Goal: Check status: Check status

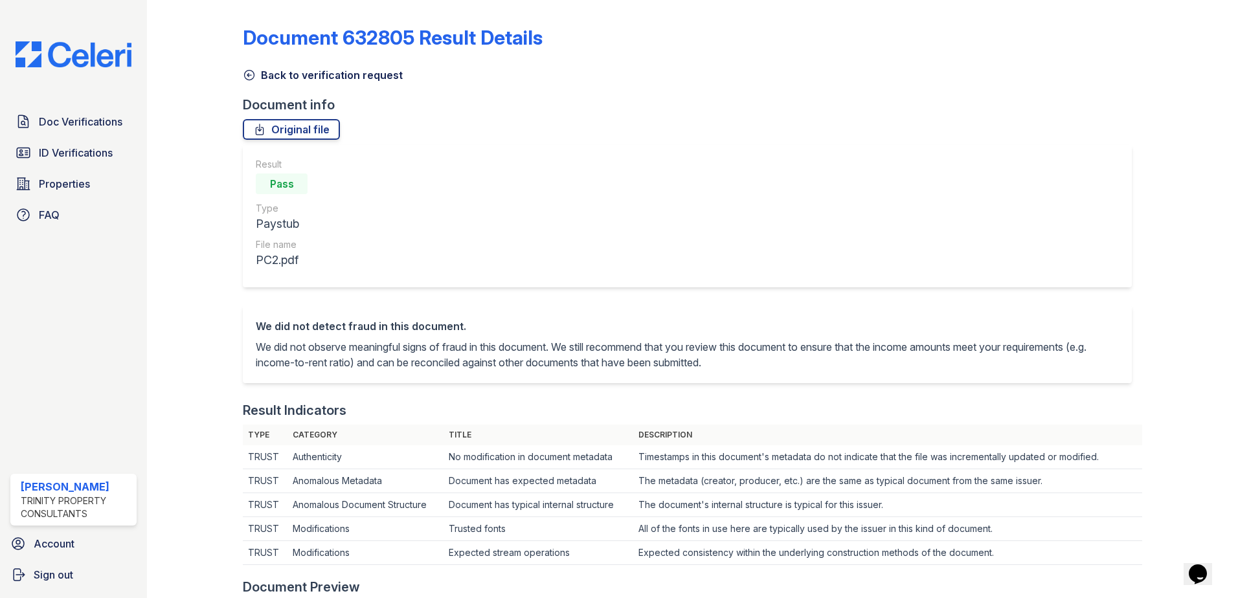
scroll to position [453, 0]
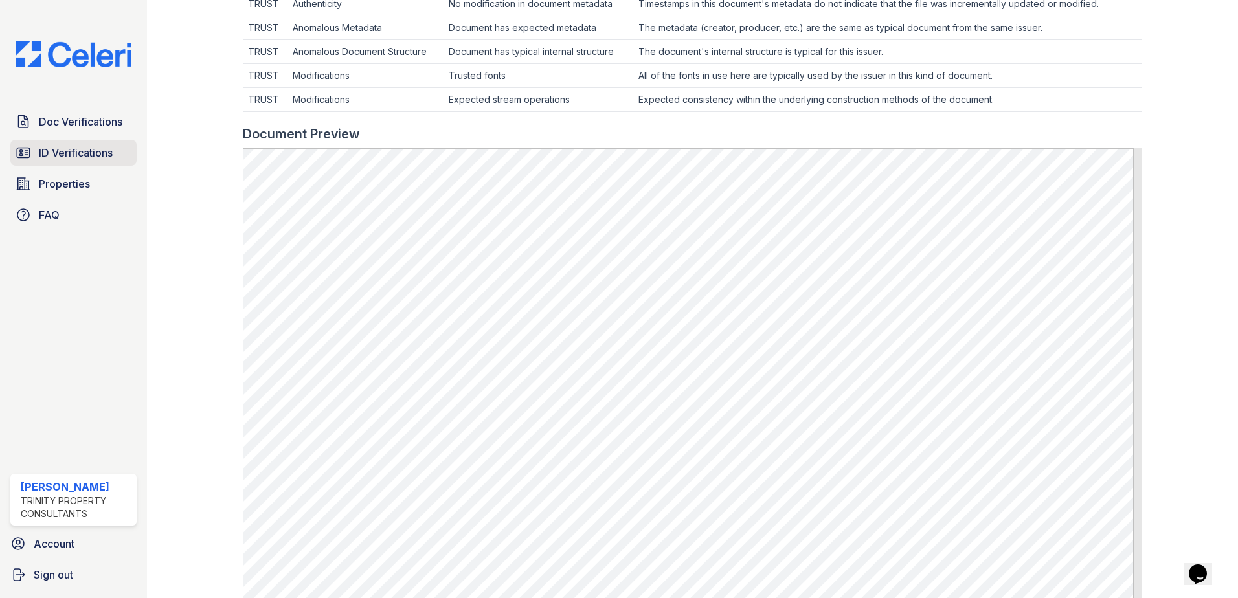
click at [38, 156] on link "ID Verifications" at bounding box center [73, 153] width 126 height 26
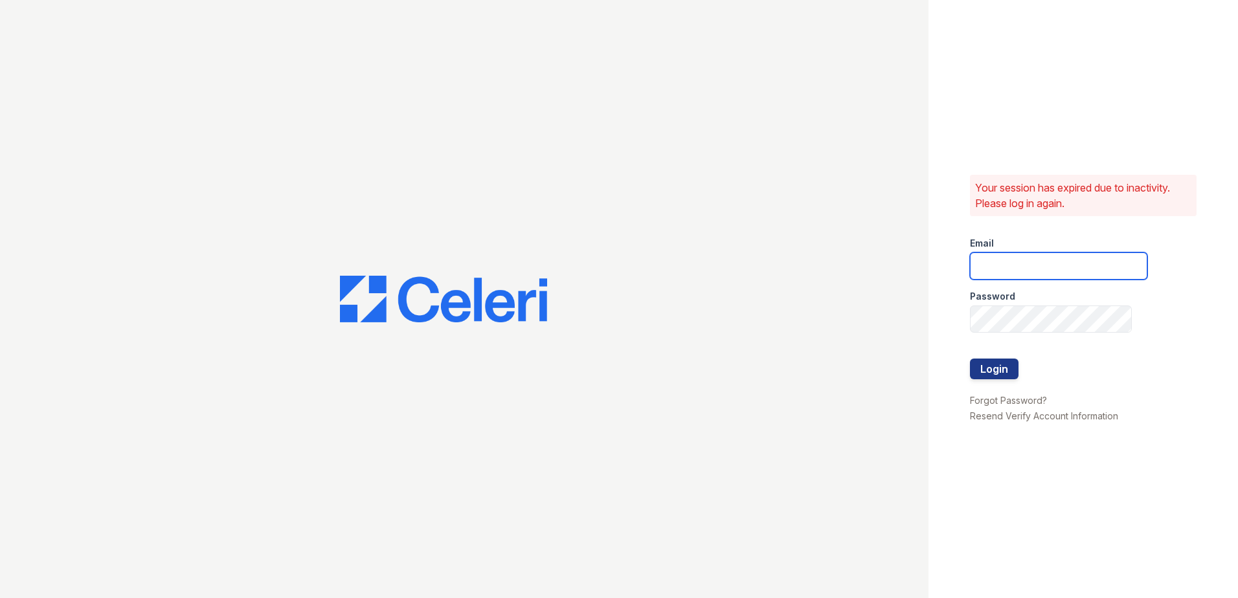
type input "mtaylor@trinity-pm.com"
click at [967, 370] on div "Your session has expired due to inactivity. Please log in again. Email mtaylor@…" at bounding box center [1082, 299] width 309 height 598
click at [996, 375] on button "Login" at bounding box center [994, 369] width 49 height 21
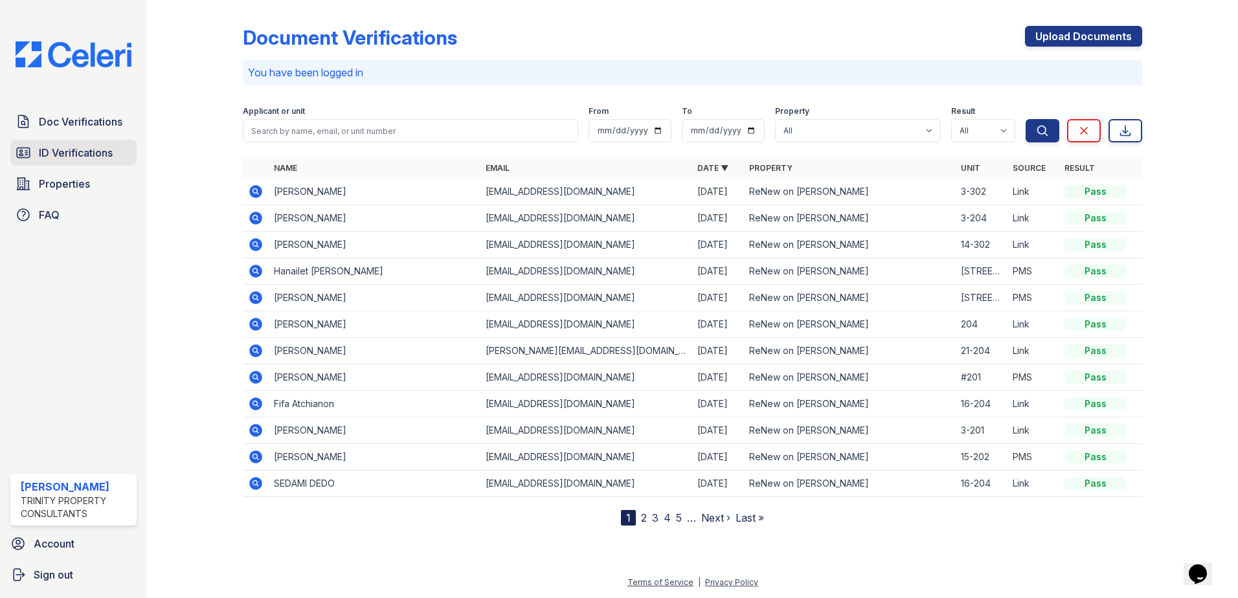
click at [58, 156] on span "ID Verifications" at bounding box center [76, 153] width 74 height 16
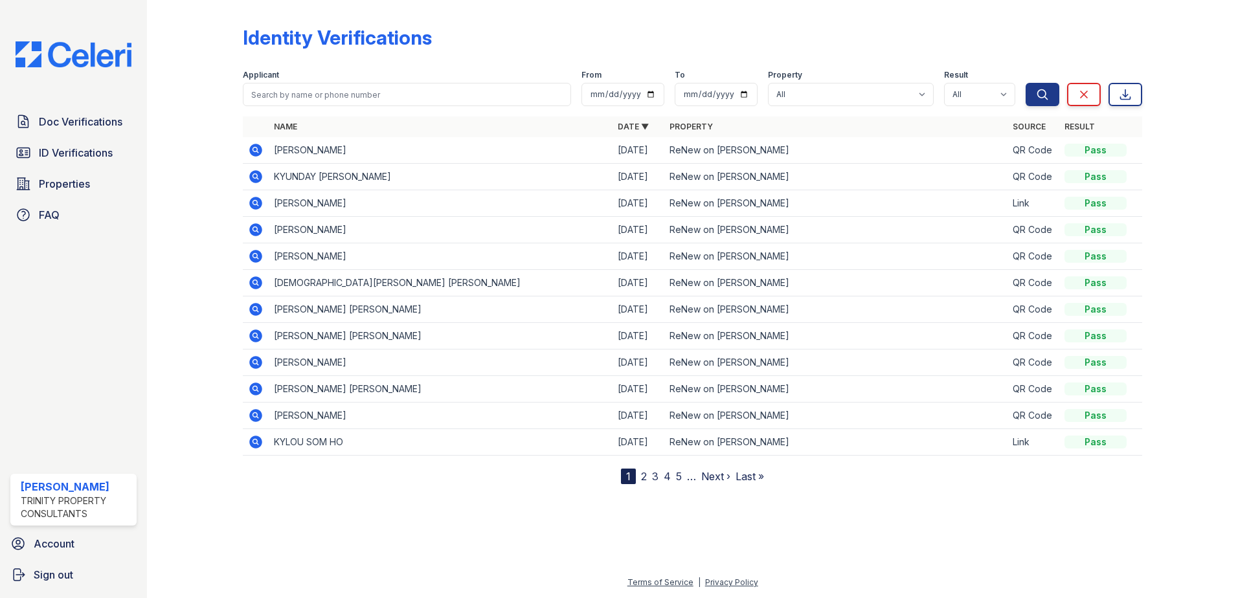
click at [256, 178] on icon at bounding box center [256, 177] width 16 height 16
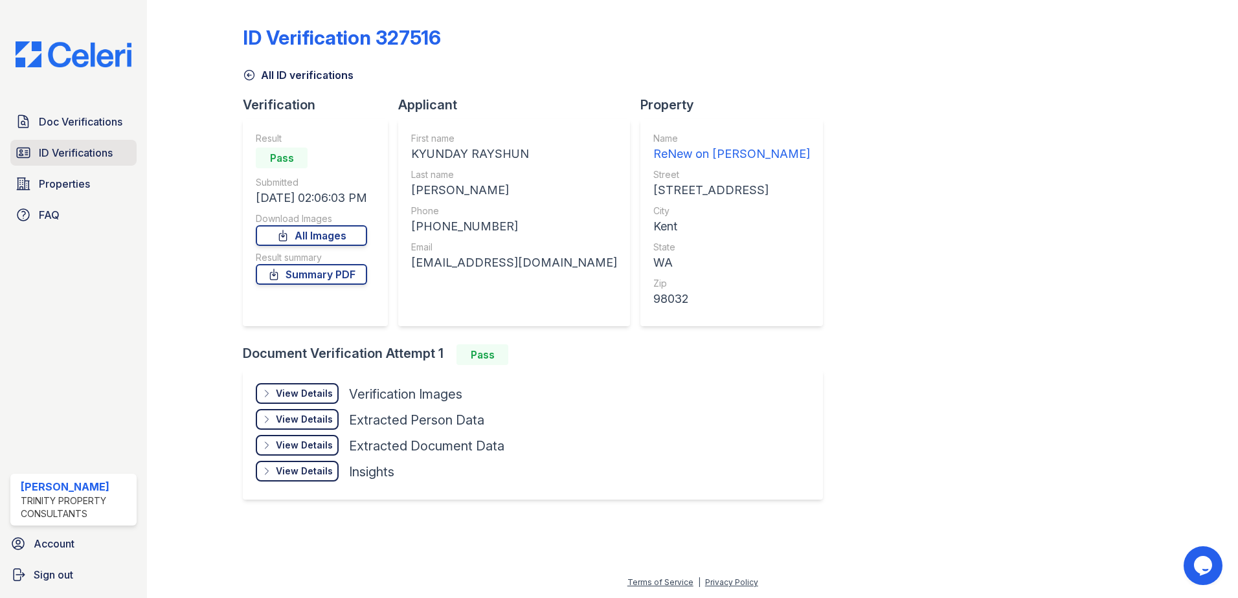
click at [67, 148] on span "ID Verifications" at bounding box center [76, 153] width 74 height 16
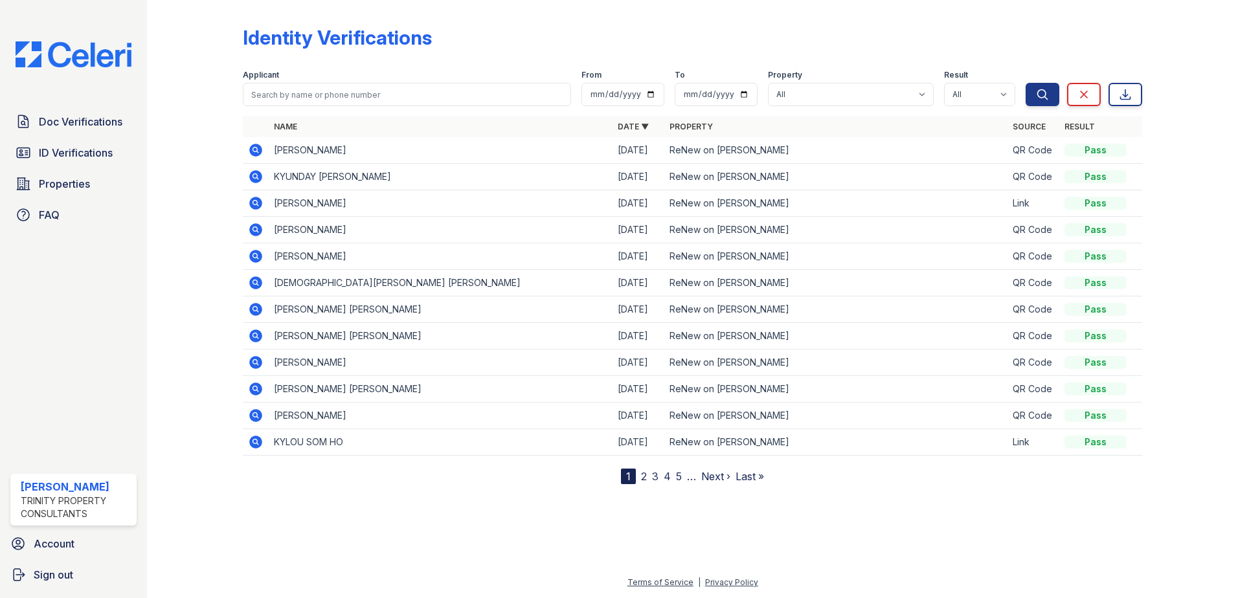
click at [256, 179] on icon at bounding box center [255, 176] width 13 height 13
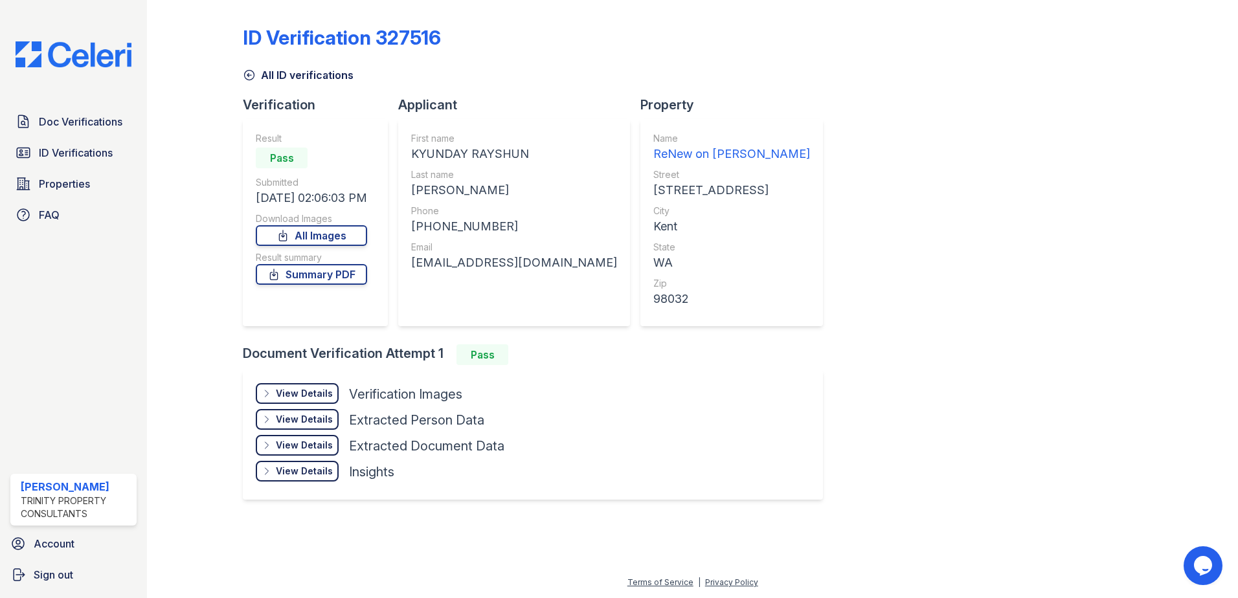
click at [297, 389] on div "View Details" at bounding box center [304, 393] width 57 height 13
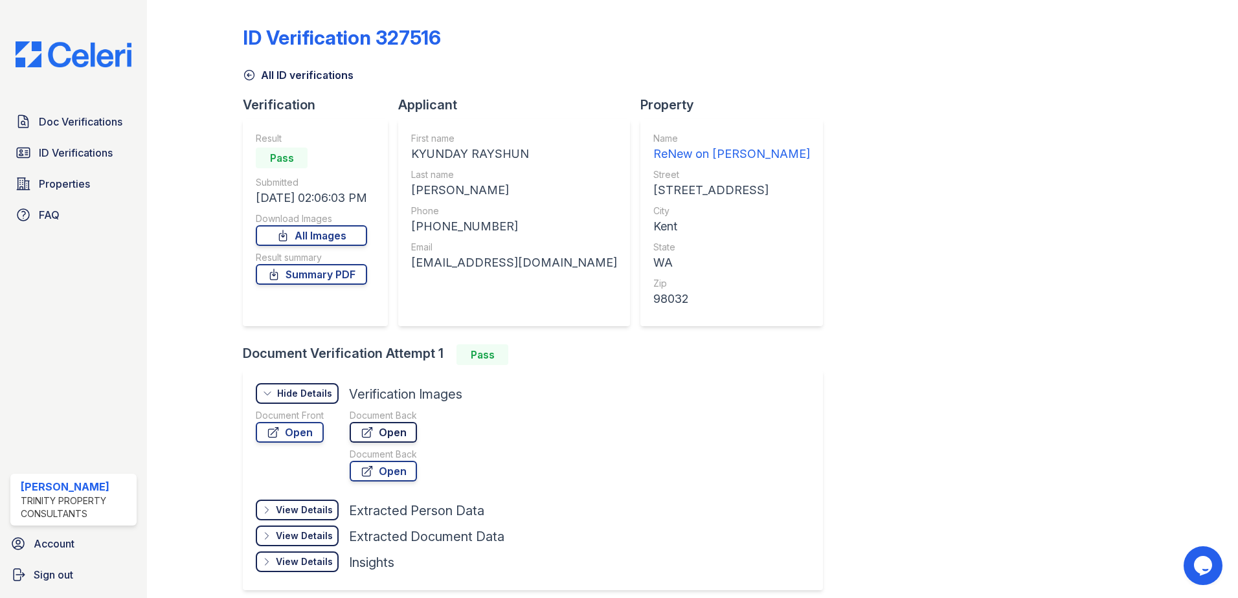
click at [386, 437] on link "Open" at bounding box center [383, 432] width 67 height 21
click at [403, 473] on link "Open" at bounding box center [383, 471] width 67 height 21
click at [296, 432] on link "Open" at bounding box center [290, 432] width 68 height 21
